Goal: Task Accomplishment & Management: Complete application form

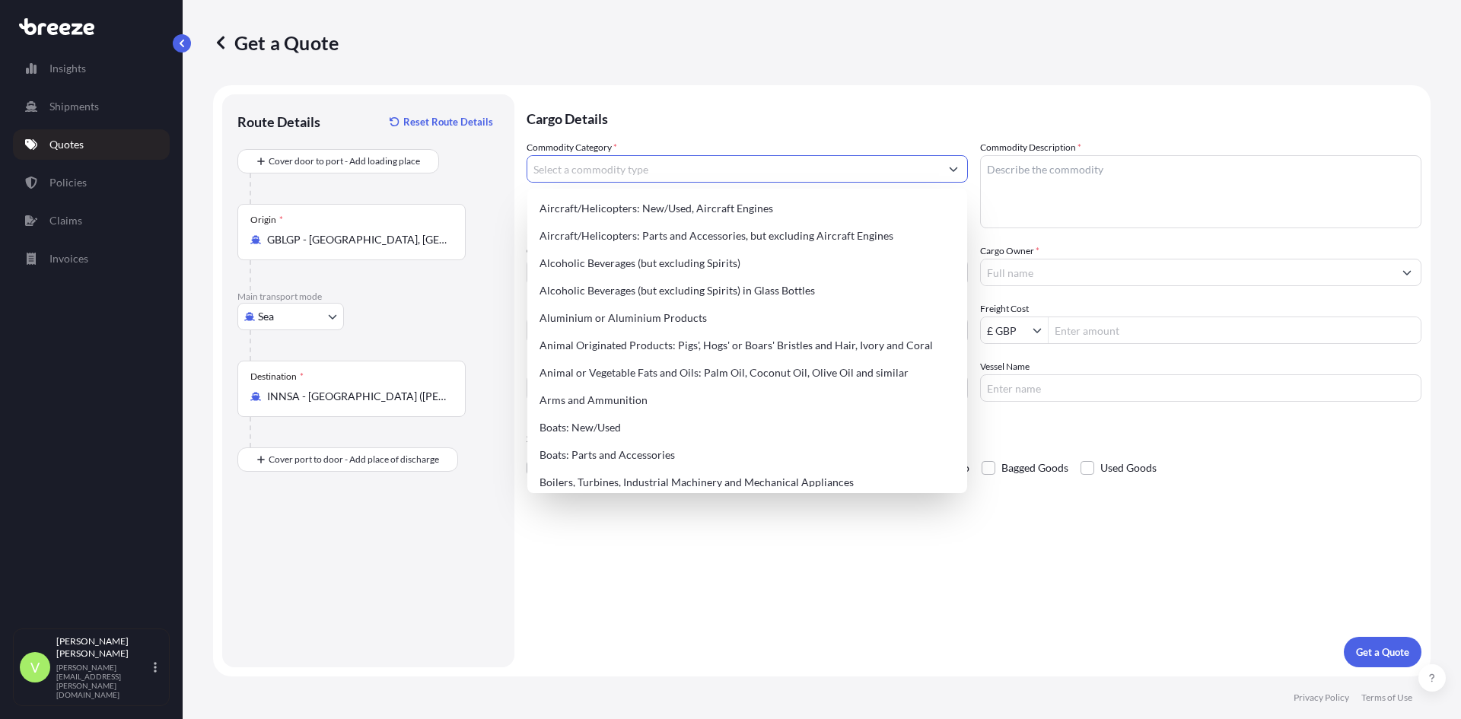
select select "Sea"
select select "1"
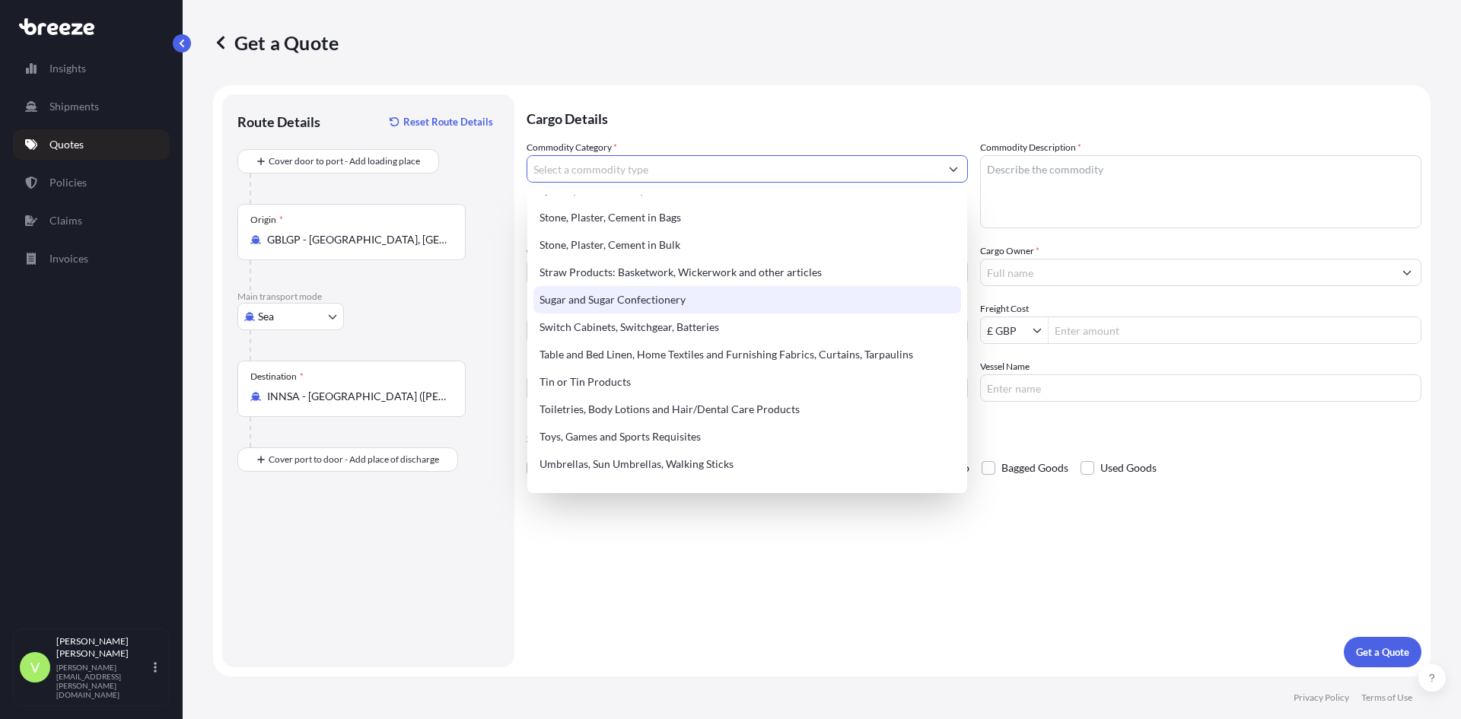
scroll to position [3272, 0]
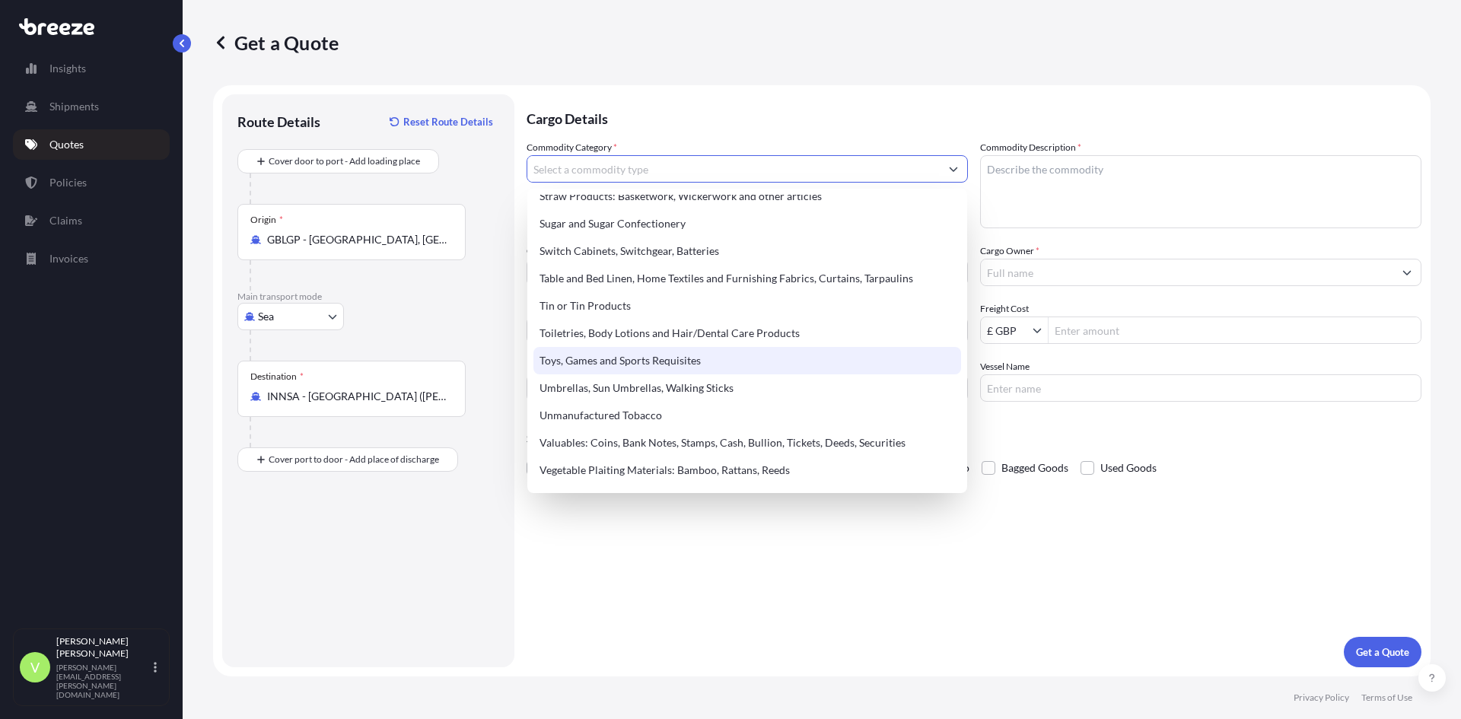
click at [616, 352] on div "Toys, Games and Sports Requisites" at bounding box center [747, 360] width 428 height 27
type input "Toys, Games and Sports Requisites"
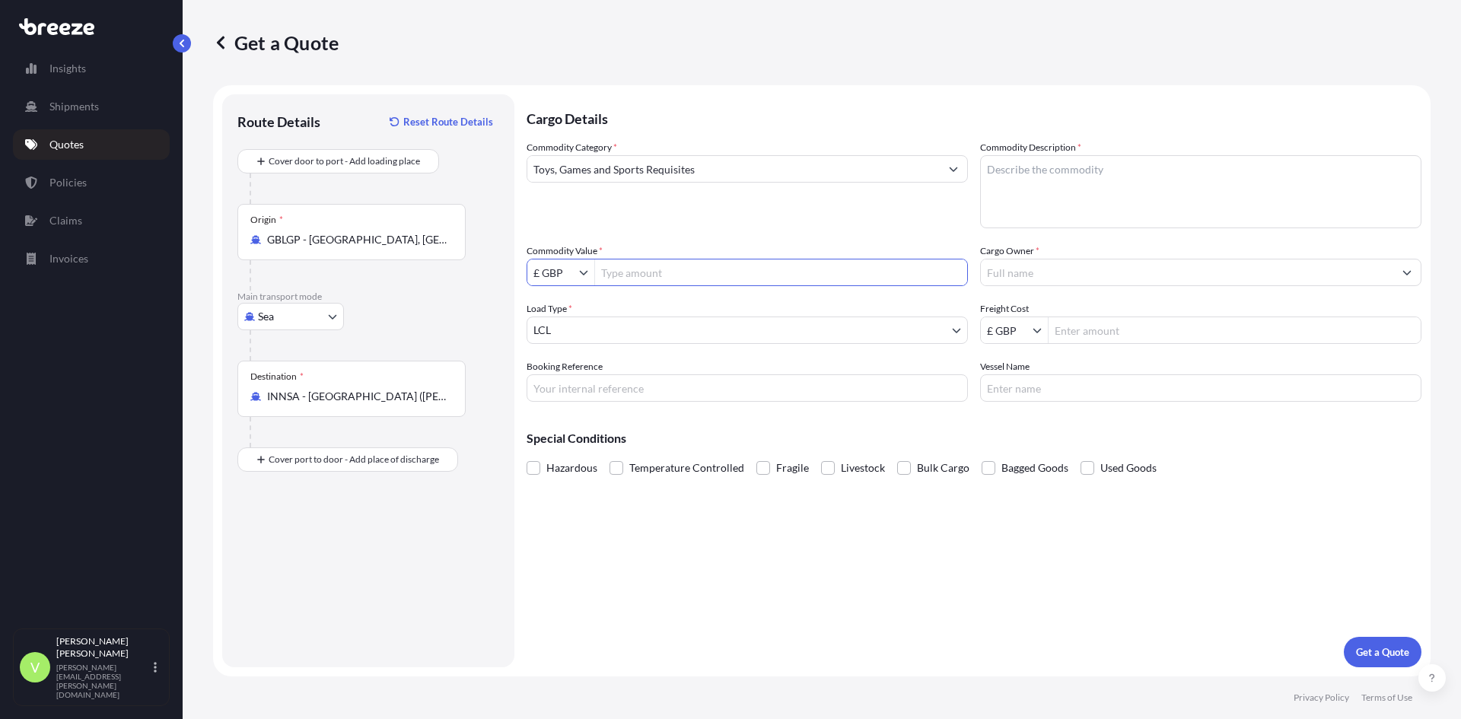
click at [632, 273] on input "Commodity Value *" at bounding box center [781, 272] width 372 height 27
type input "35,720"
click at [579, 329] on body "35,720 Insights Shipments Quotes Policies Claims Invoices V [PERSON_NAME][GEOGR…" at bounding box center [730, 359] width 1461 height 719
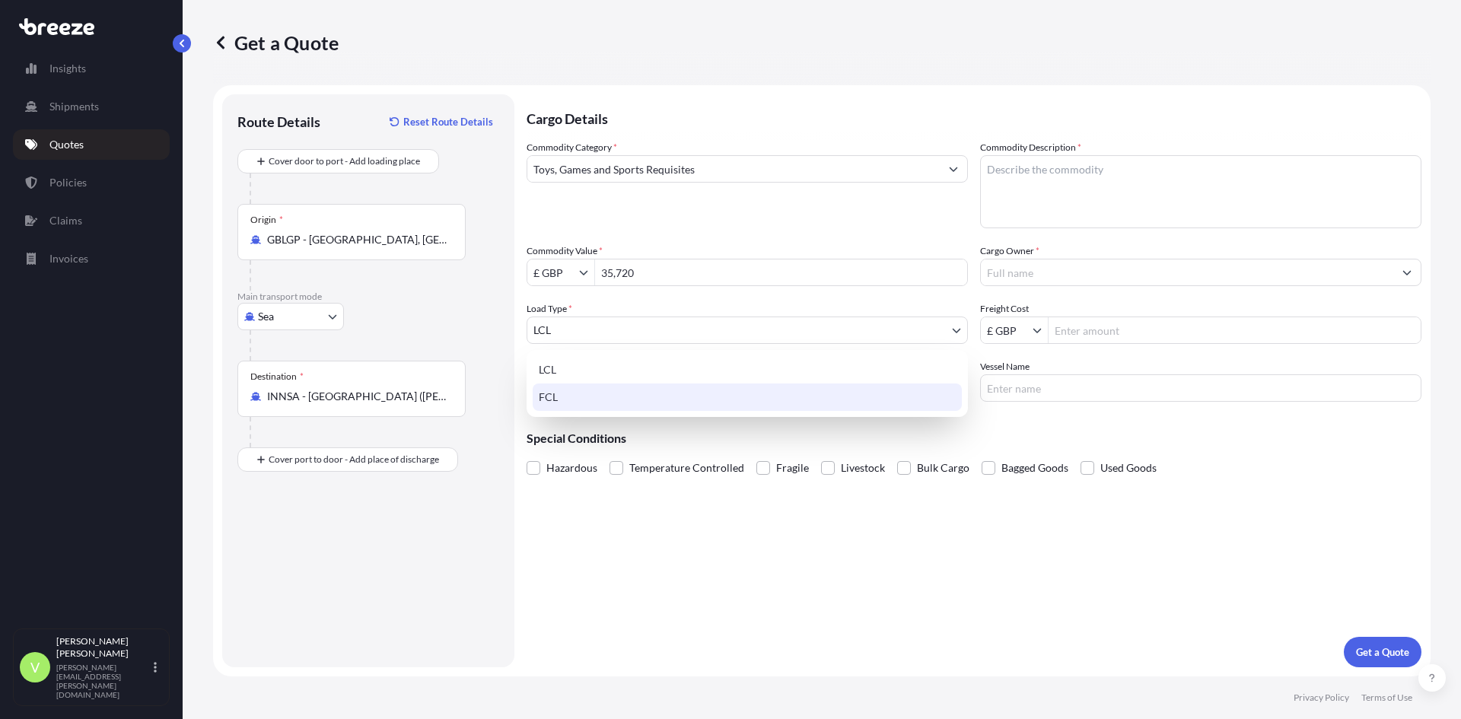
click at [558, 392] on div "FCL" at bounding box center [747, 396] width 429 height 27
select select "2"
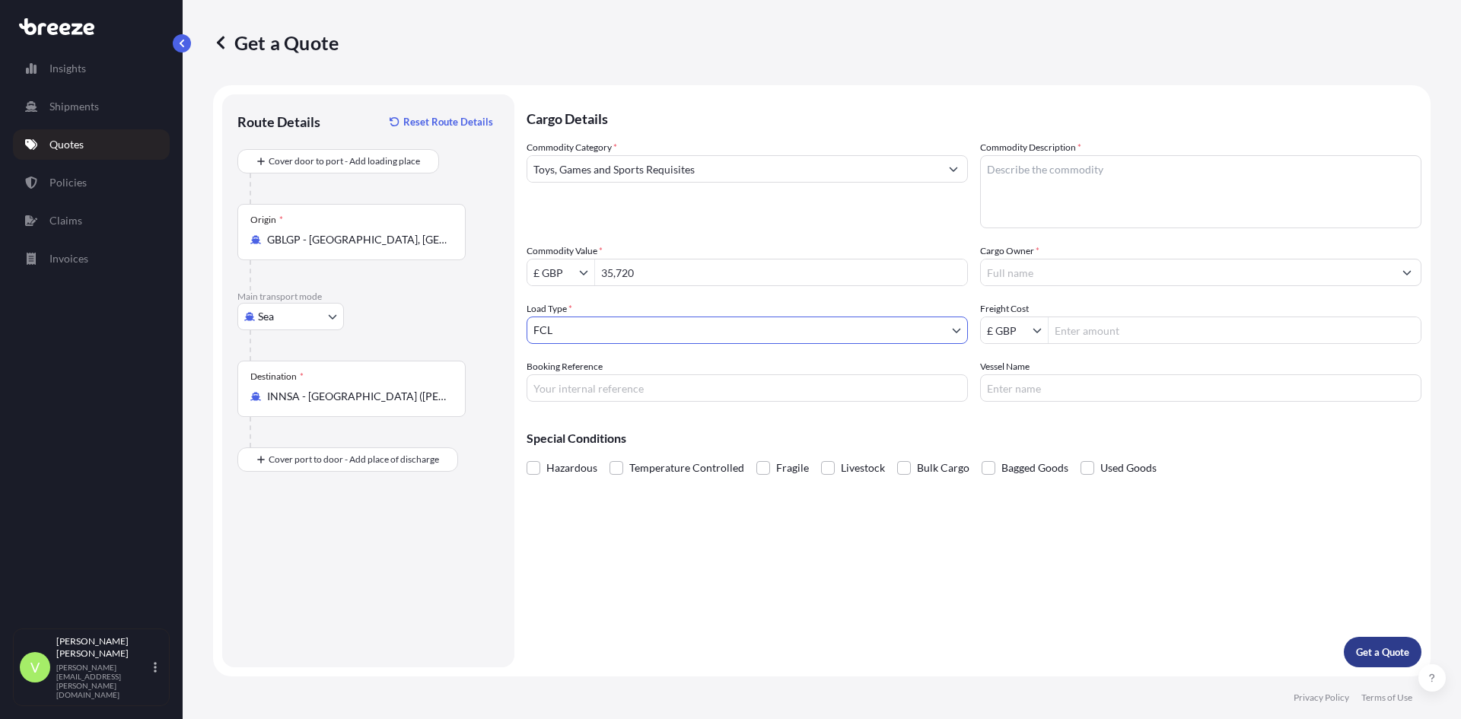
click at [1378, 651] on p "Get a Quote" at bounding box center [1382, 651] width 53 height 15
click at [1026, 181] on textarea "Commodity Description *" at bounding box center [1200, 191] width 441 height 73
type textarea "play equipment"
drag, startPoint x: 1011, startPoint y: 259, endPoint x: 1017, endPoint y: 282, distance: 22.9
click at [1017, 280] on input "Cargo Owner *" at bounding box center [1187, 272] width 412 height 27
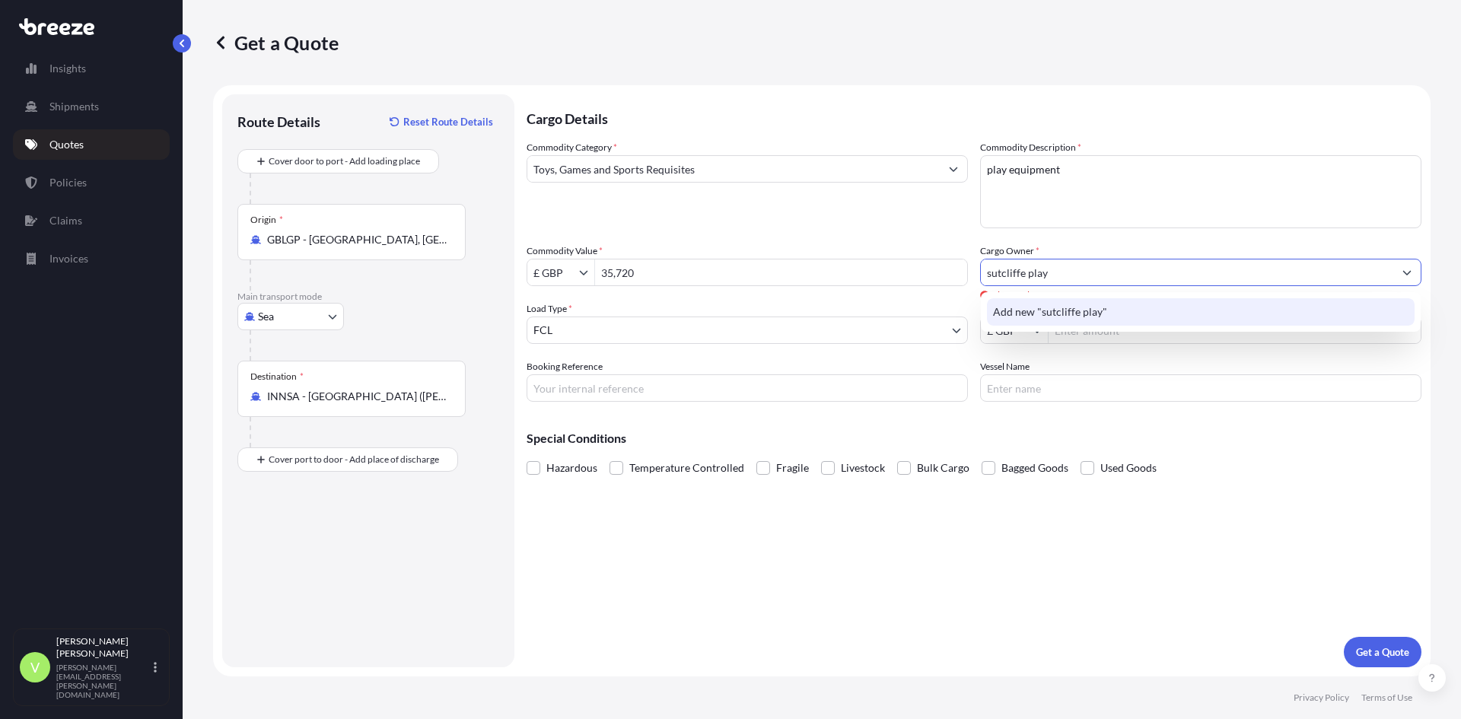
click at [1054, 303] on div "Add new "sutcliffe play"" at bounding box center [1201, 311] width 428 height 27
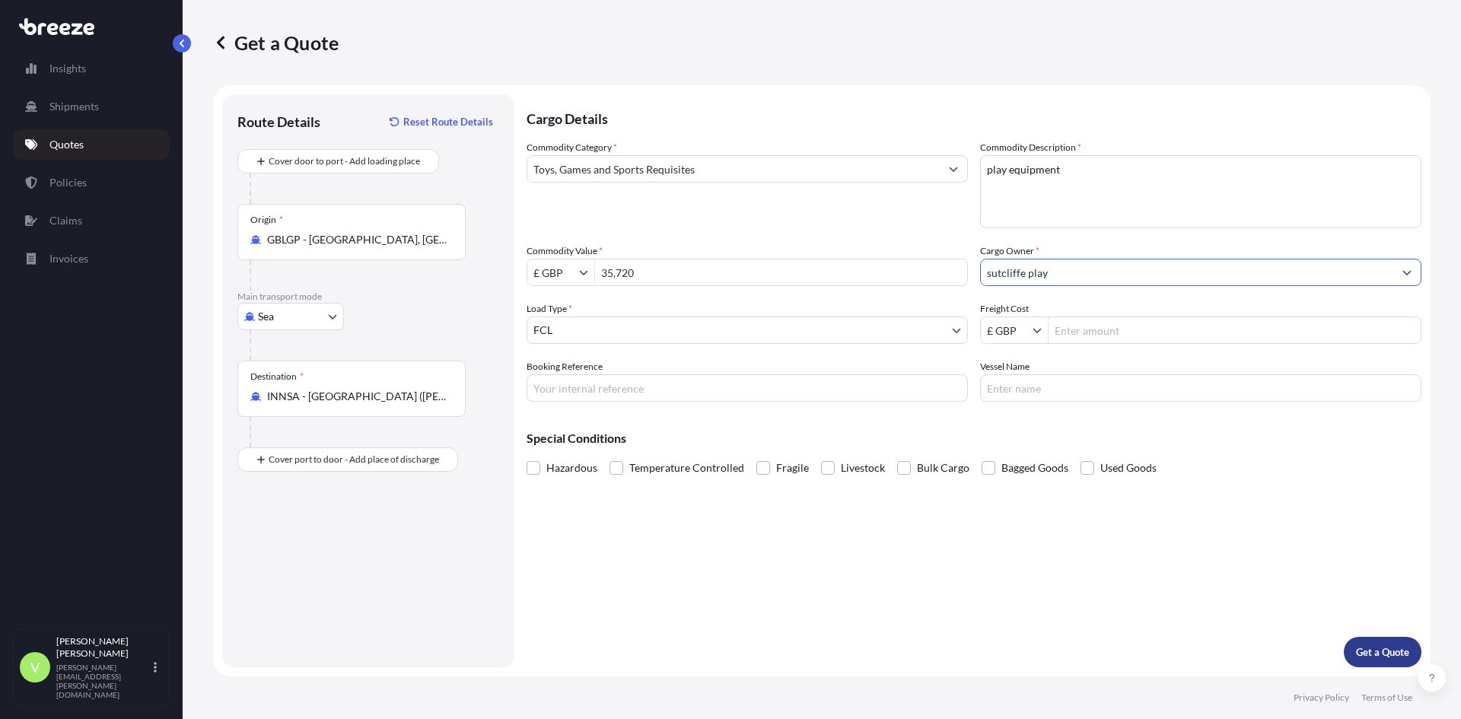
type input "sutcliffe play"
click at [1391, 657] on p "Get a Quote" at bounding box center [1382, 651] width 53 height 15
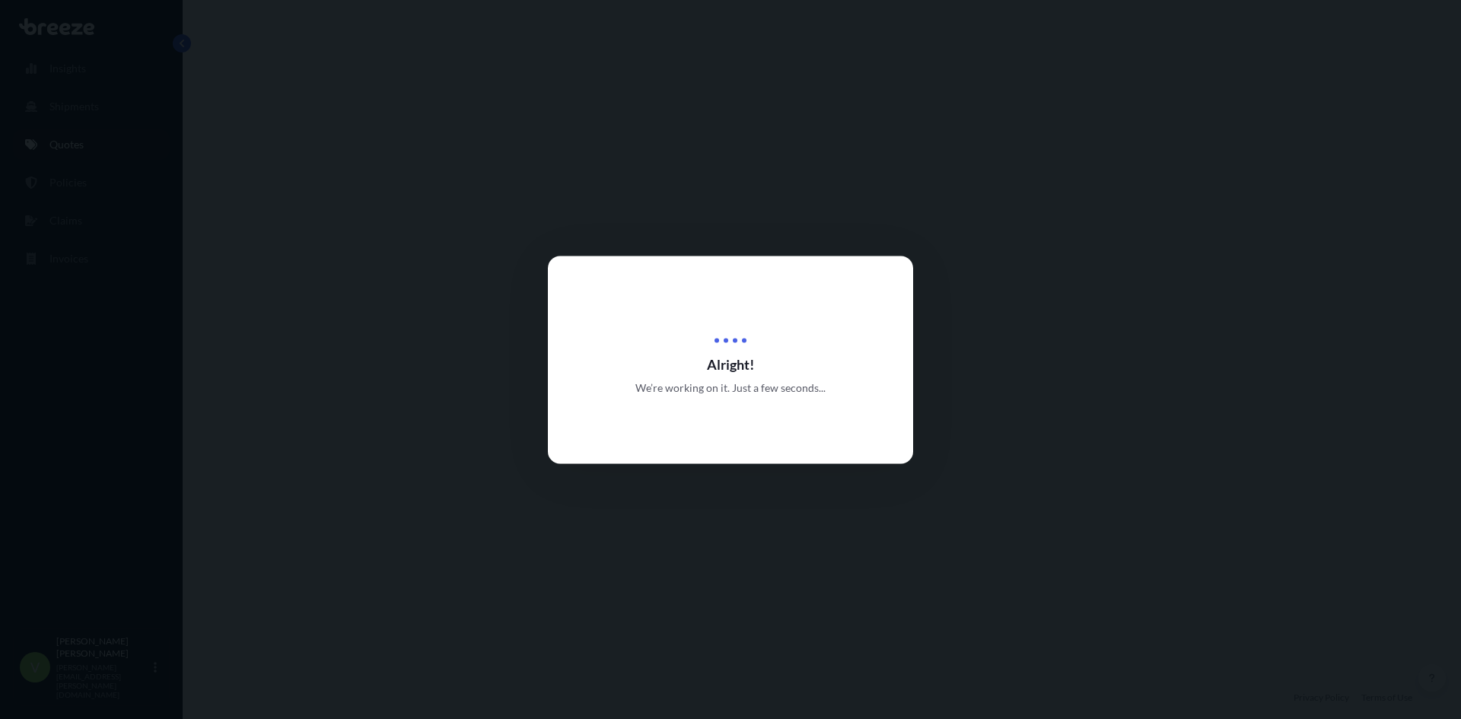
select select "Sea"
select select "2"
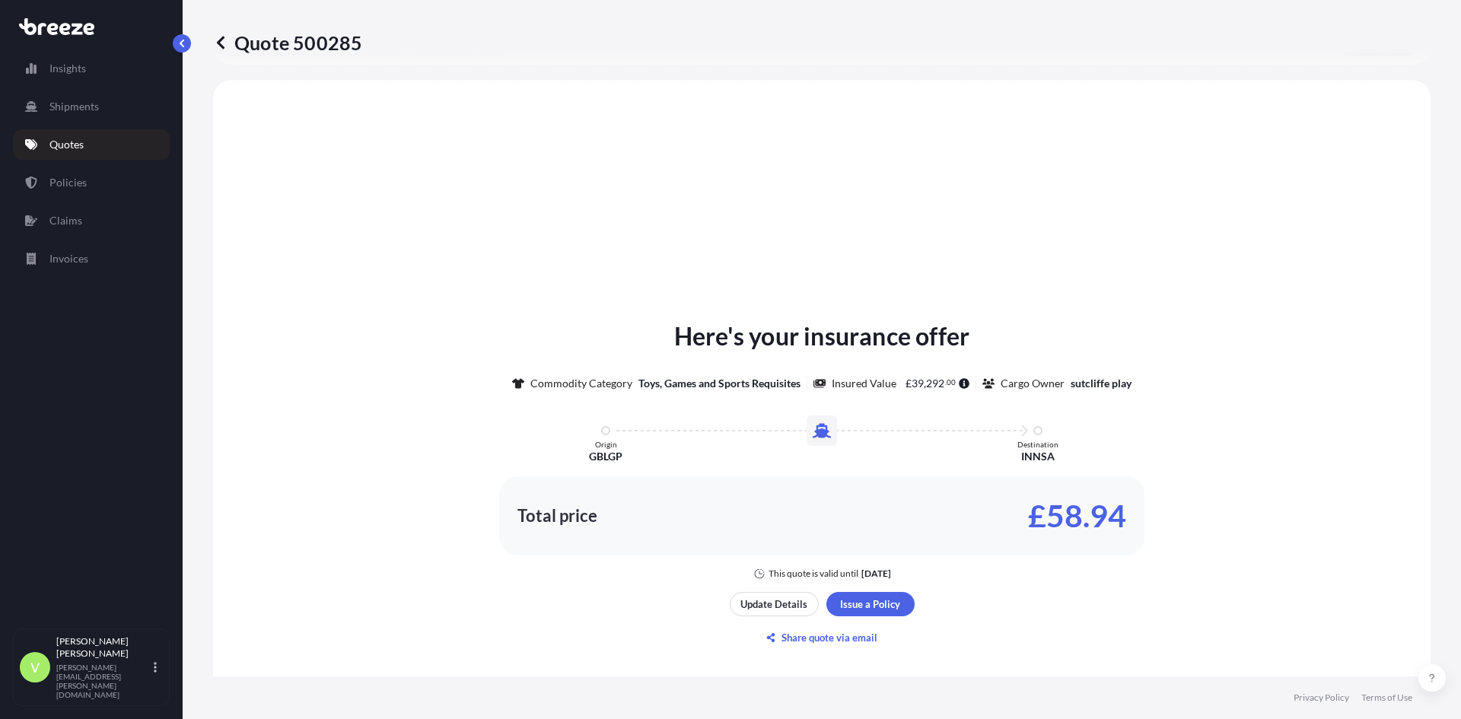
scroll to position [458, 0]
